Goal: Task Accomplishment & Management: Manage account settings

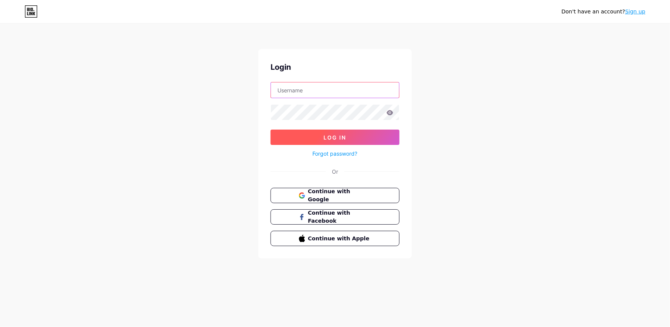
type input "[EMAIL_ADDRESS][DOMAIN_NAME]"
click at [329, 135] on span "Log In" at bounding box center [335, 137] width 23 height 7
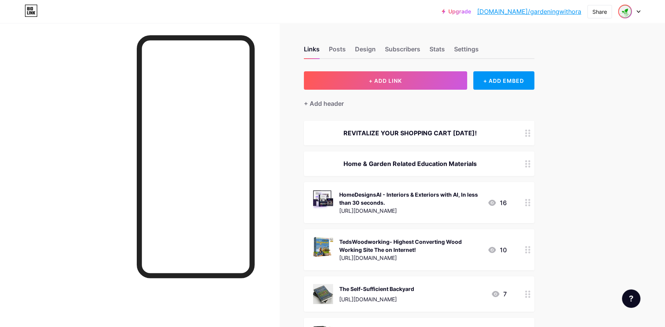
click at [619, 15] on span at bounding box center [624, 11] width 12 height 12
click at [556, 107] on li "Logout" at bounding box center [591, 108] width 95 height 21
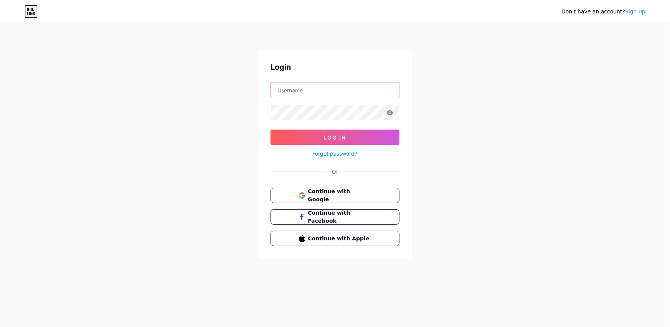
type input "[EMAIL_ADDRESS][DOMAIN_NAME]"
